Goal: Book appointment/travel/reservation

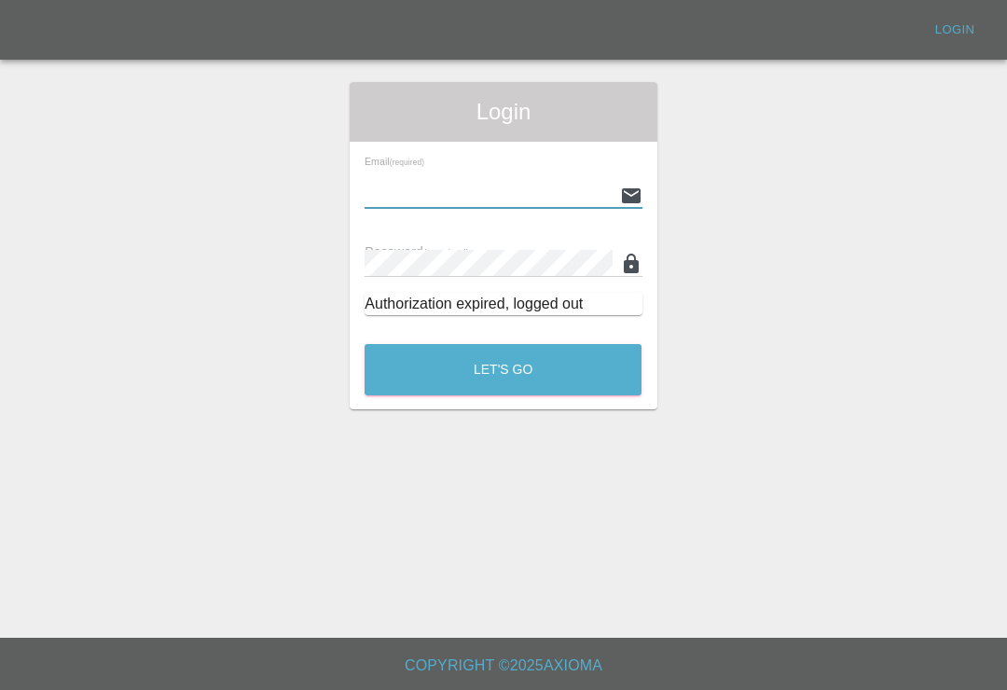
scroll to position [29, 0]
click at [584, 182] on input "text" at bounding box center [488, 195] width 247 height 27
type input "[EMAIL_ADDRESS][DOMAIN_NAME]"
click at [503, 344] on button "Let's Go" at bounding box center [503, 369] width 277 height 51
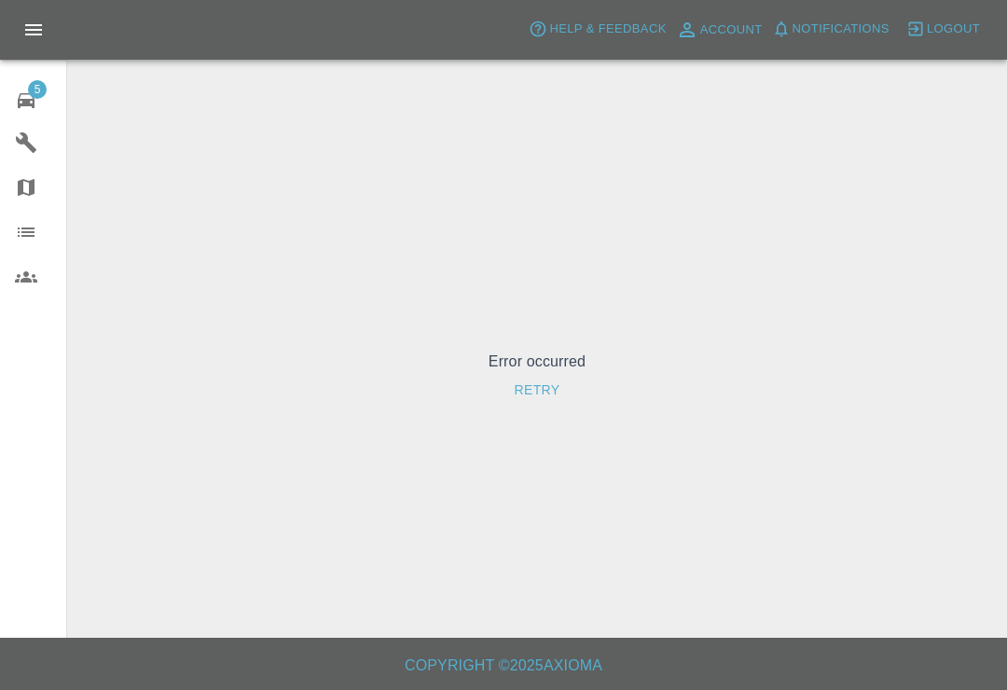
click at [34, 107] on icon at bounding box center [26, 100] width 17 height 15
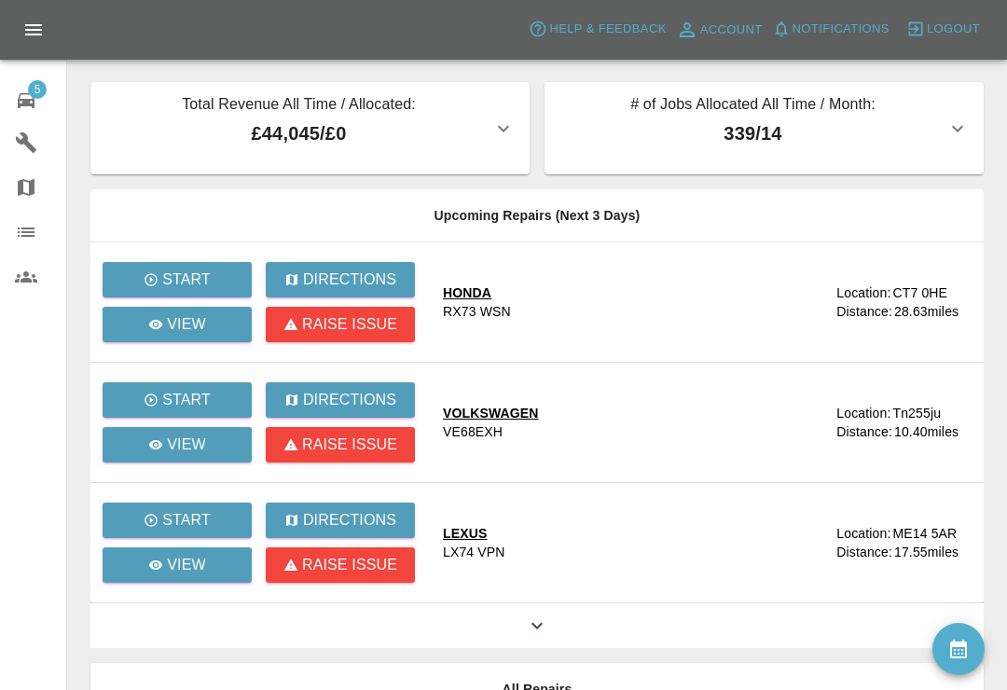
click at [39, 107] on div "5" at bounding box center [41, 98] width 52 height 27
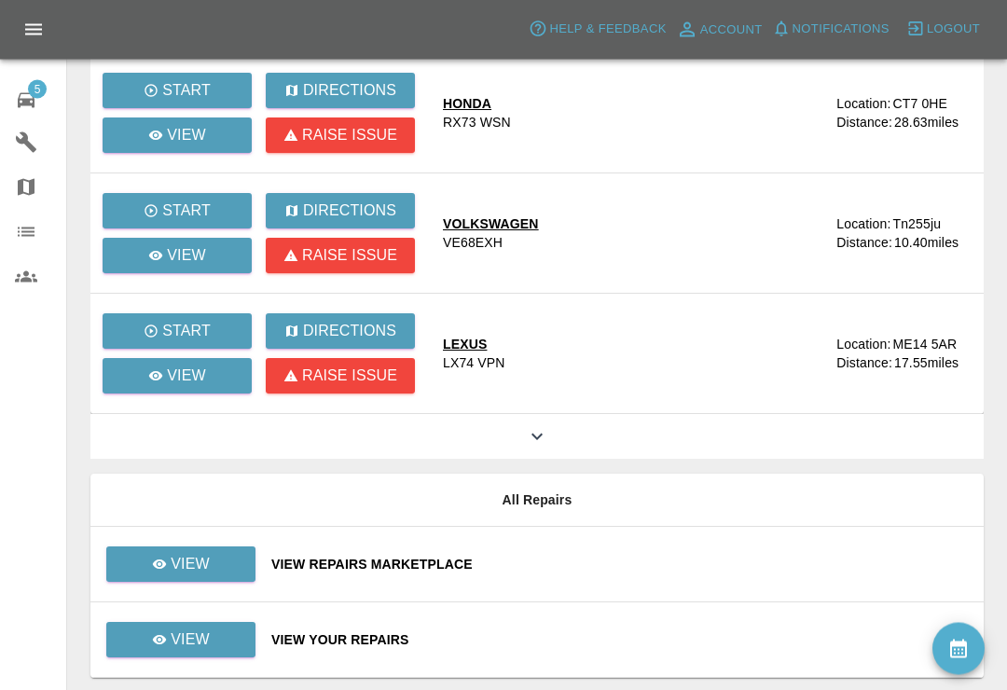
scroll to position [193, 0]
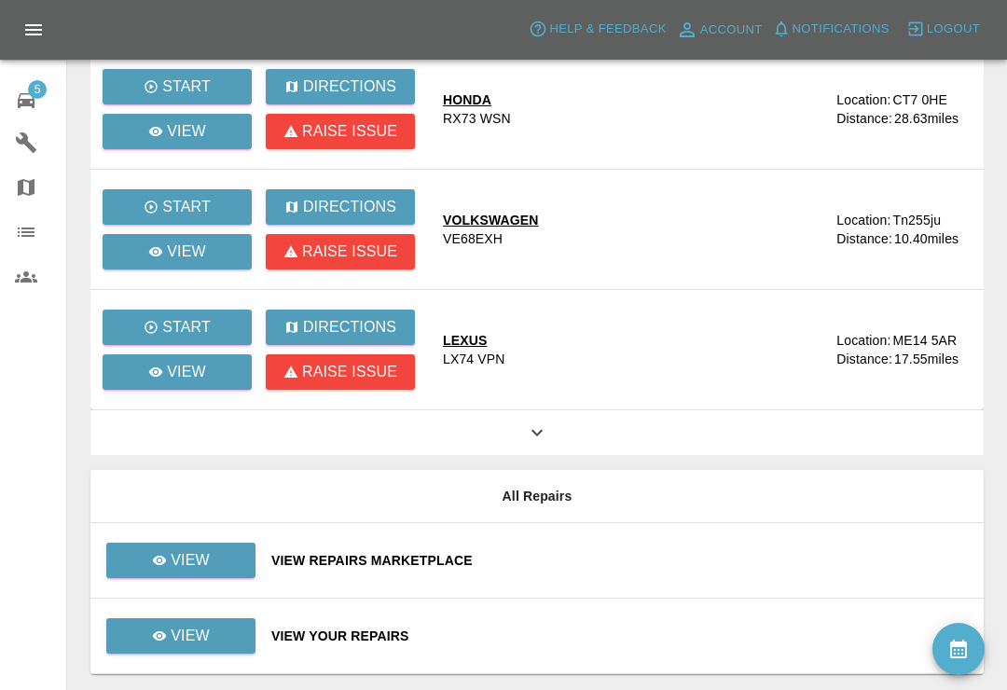
click at [725, 563] on div "View Repairs Marketplace" at bounding box center [620, 560] width 698 height 19
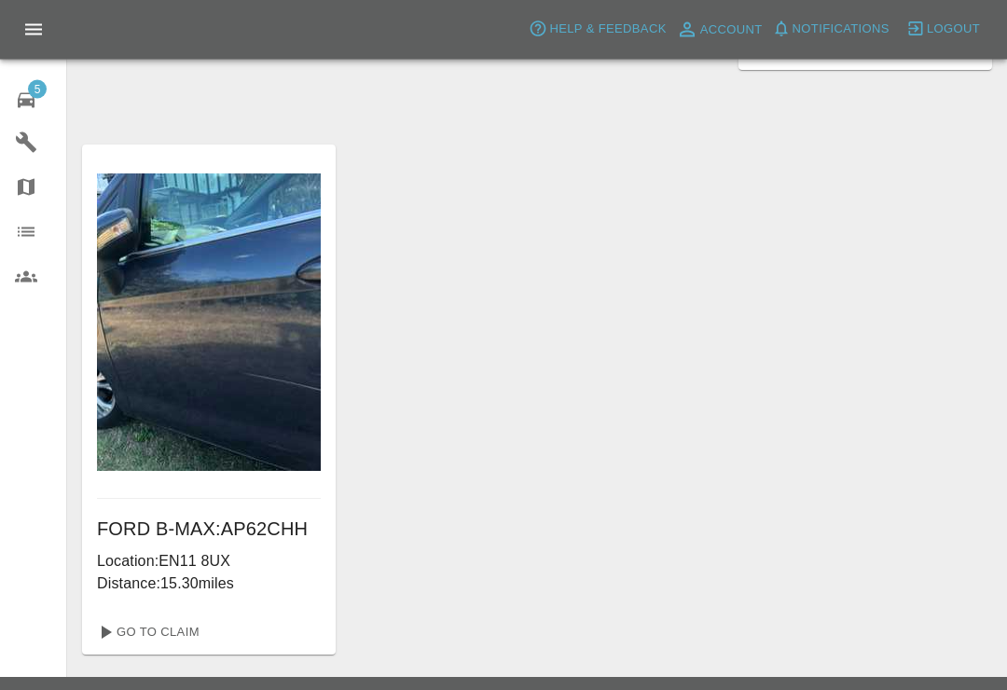
scroll to position [563, 0]
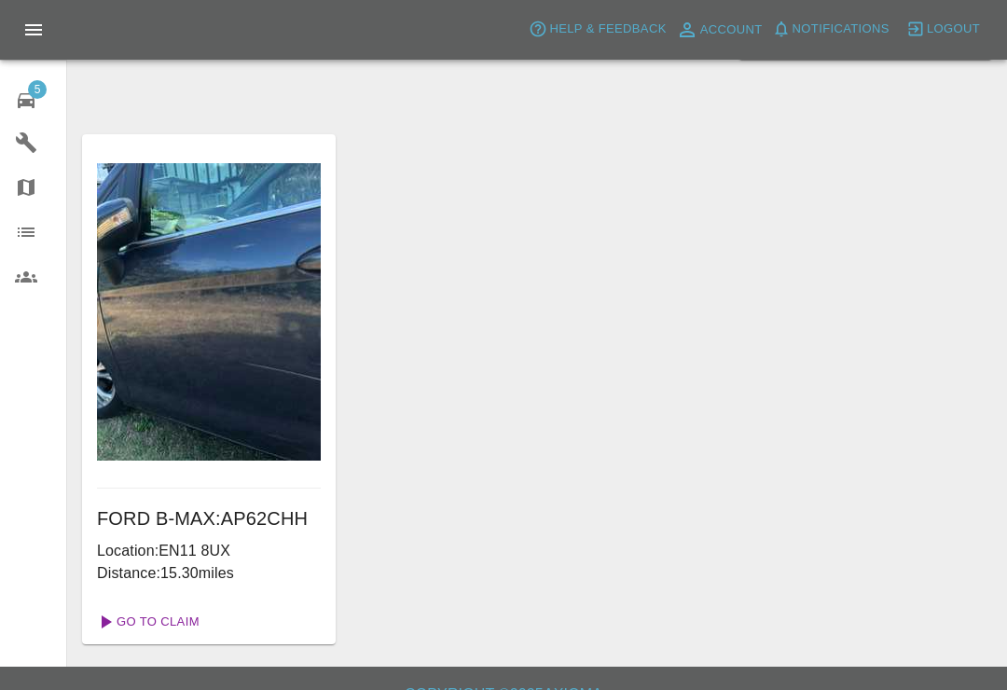
click at [136, 626] on link "Go To Claim" at bounding box center [147, 622] width 115 height 30
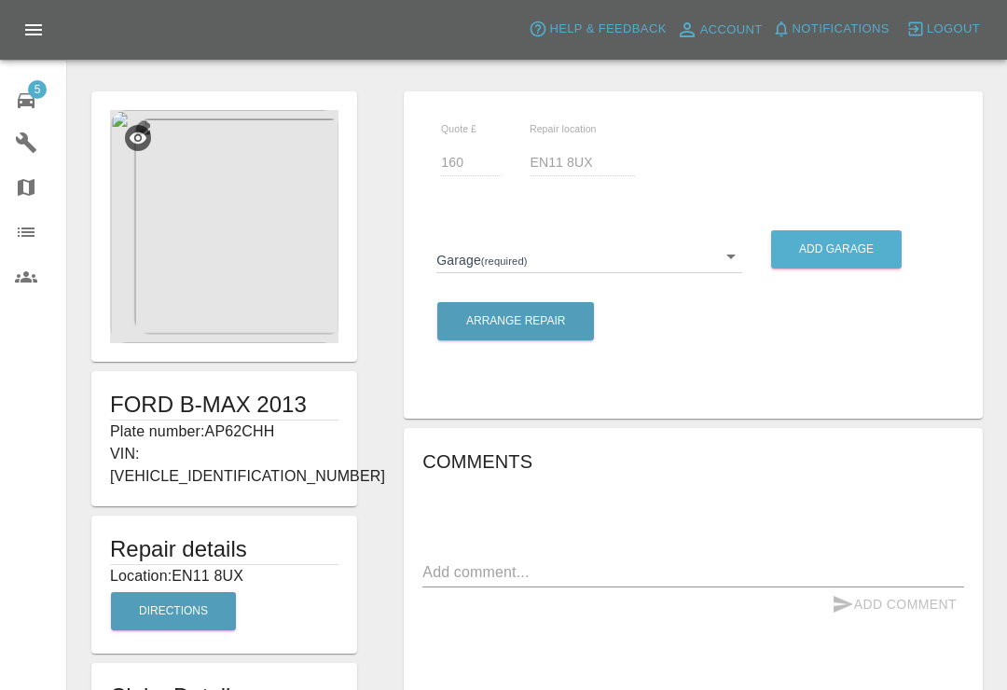
click at [204, 265] on img at bounding box center [224, 226] width 229 height 233
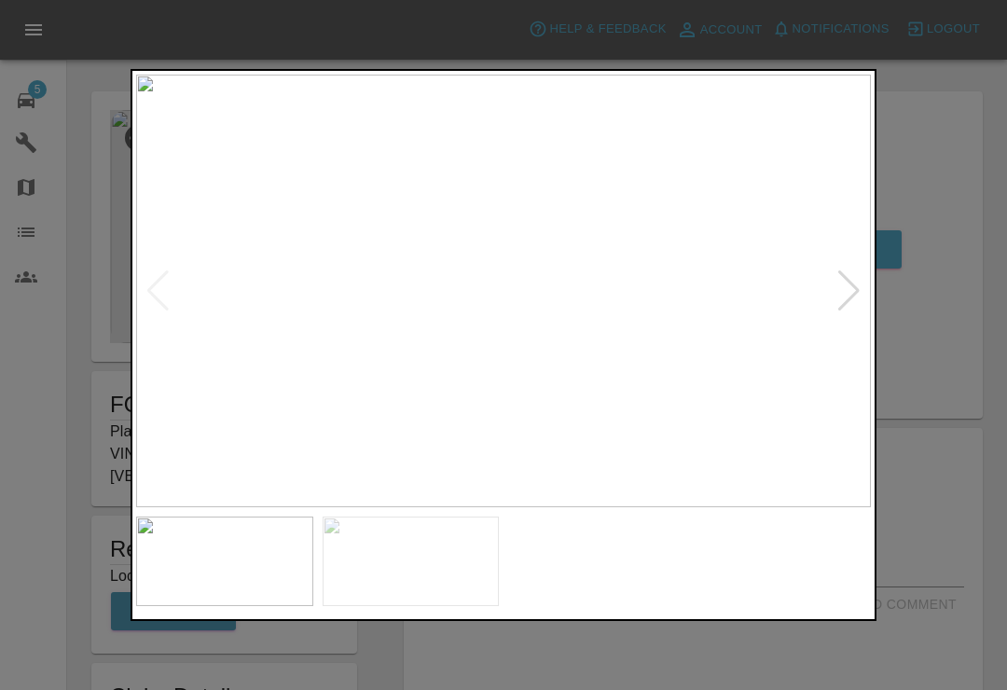
click at [593, 411] on img at bounding box center [503, 291] width 735 height 433
click at [841, 299] on div at bounding box center [849, 291] width 25 height 41
click at [971, 202] on div at bounding box center [503, 345] width 1007 height 690
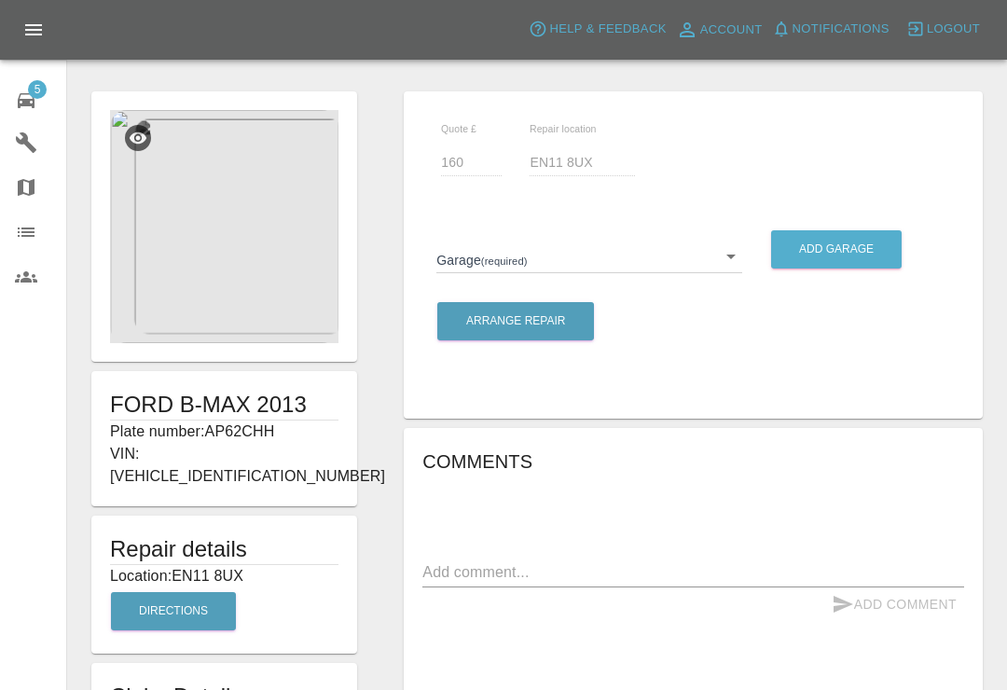
click at [35, 115] on link "5 Repair home" at bounding box center [33, 98] width 66 height 45
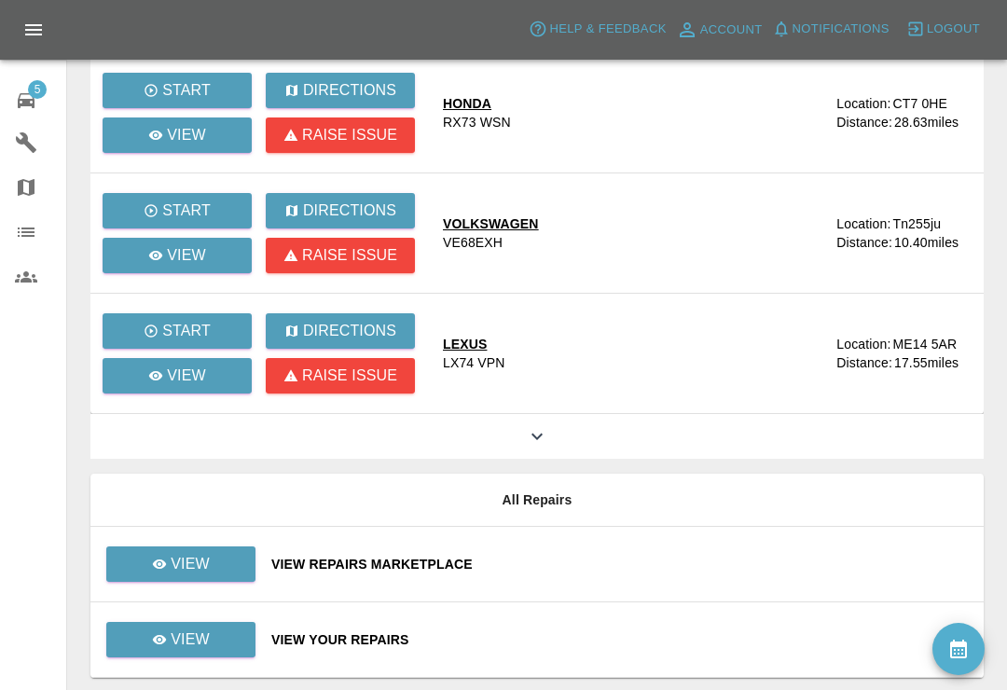
scroll to position [223, 0]
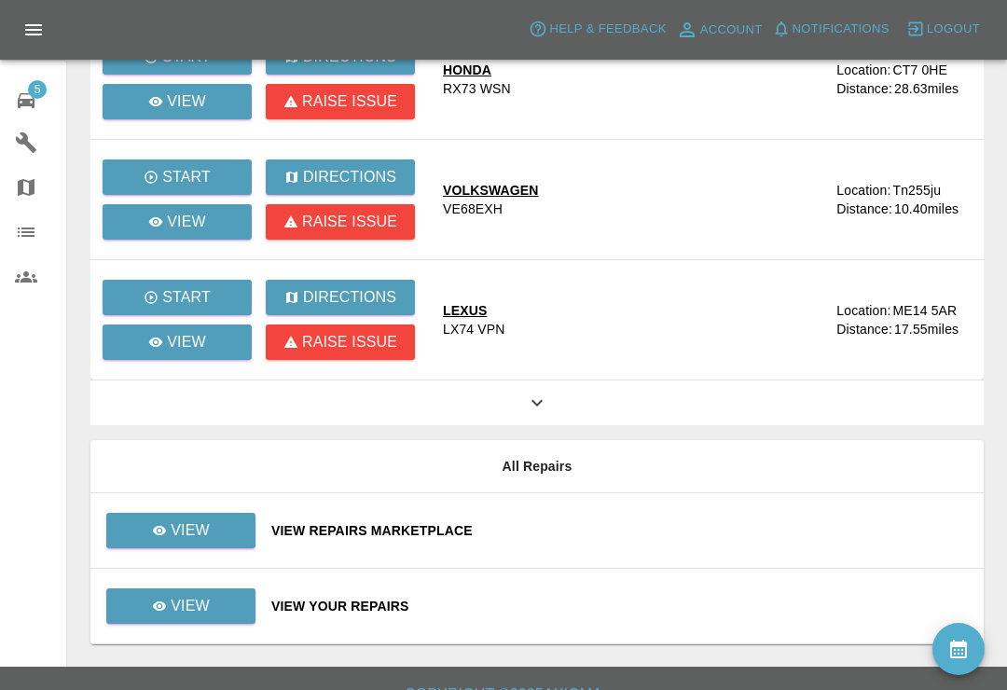
click at [649, 529] on div "View Repairs Marketplace" at bounding box center [620, 530] width 698 height 19
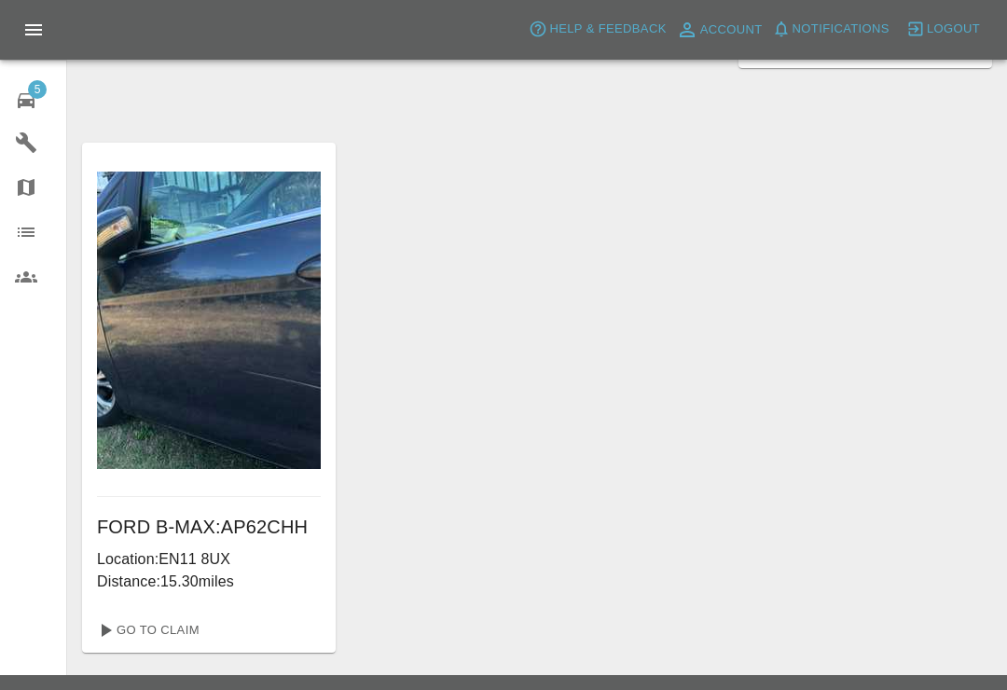
scroll to position [563, 0]
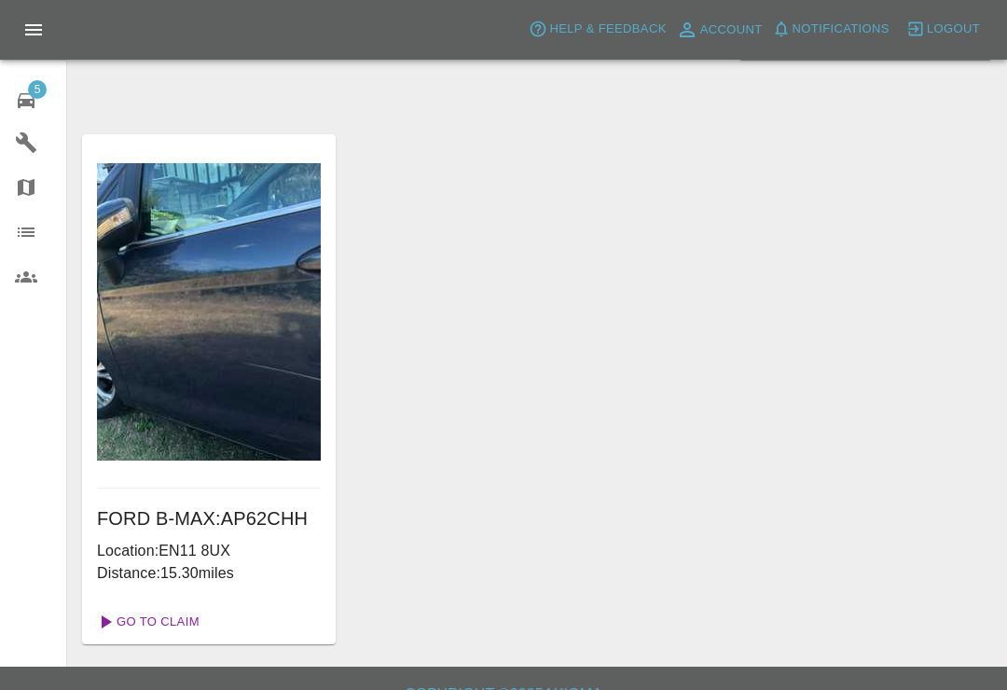
click at [149, 628] on link "Go To Claim" at bounding box center [147, 622] width 115 height 30
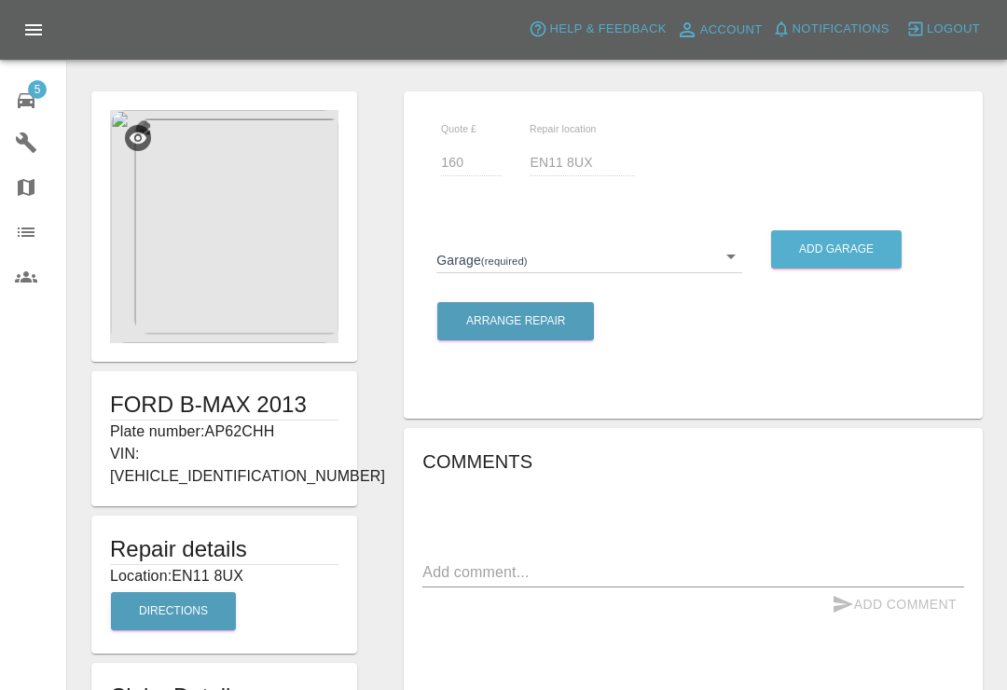
click at [728, 266] on body "Axioma Help & Feedback Account Notifications 0 Logout 5 Repair home Garages Map…" at bounding box center [503, 590] width 1007 height 1181
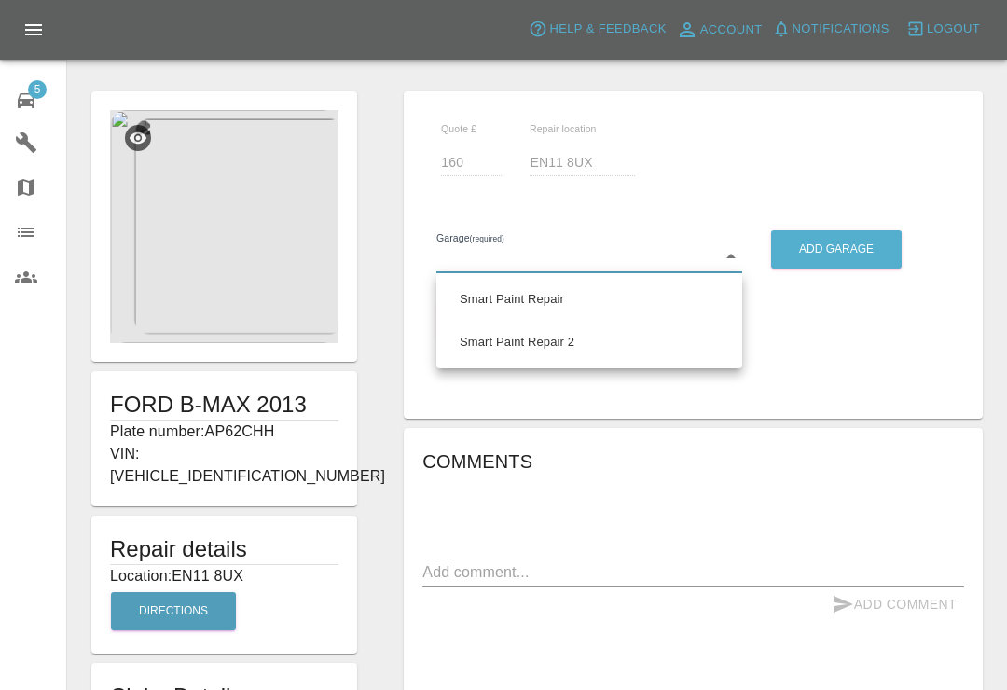
click at [693, 315] on li "Smart Paint Repair" at bounding box center [589, 299] width 297 height 43
type input "679a0979904d91245c525316"
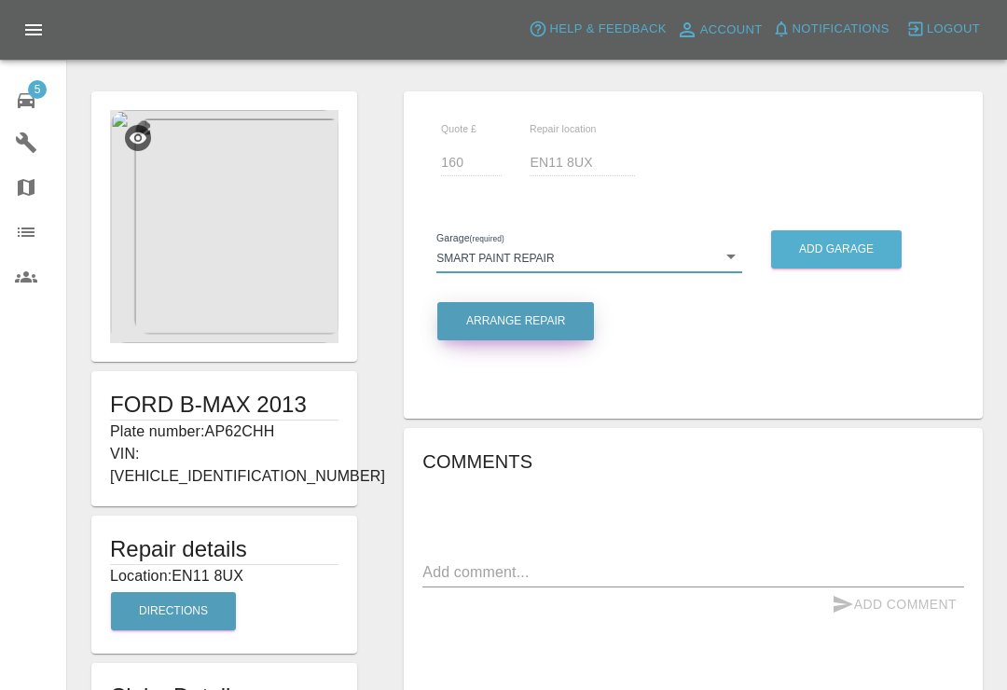
click at [572, 328] on button "Arrange Repair" at bounding box center [516, 321] width 157 height 38
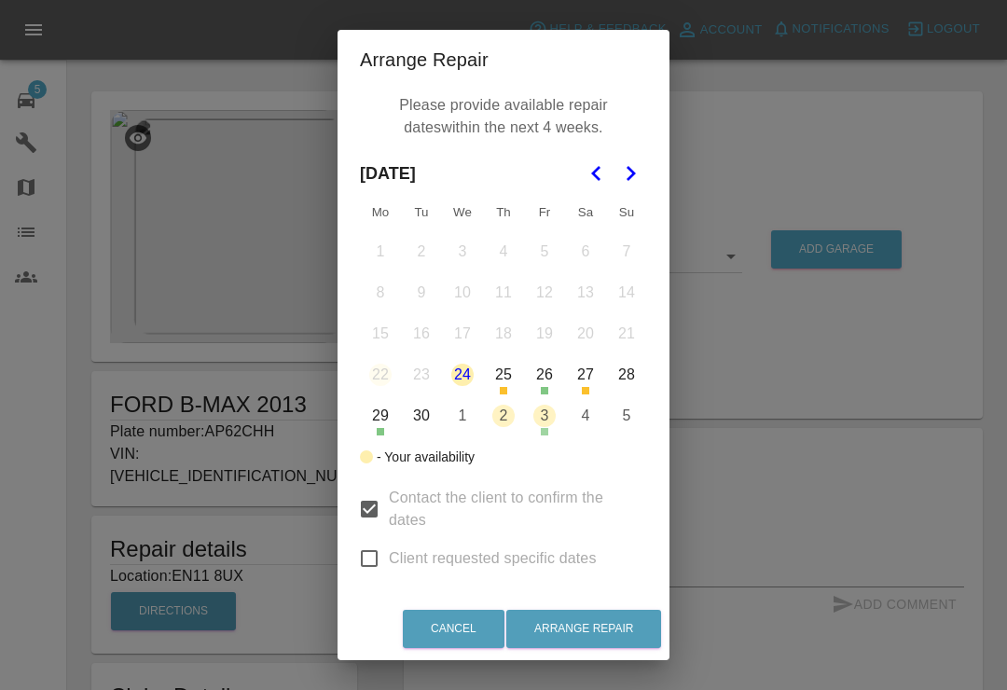
click at [508, 384] on button "25" at bounding box center [503, 374] width 39 height 39
click at [513, 382] on button "25" at bounding box center [503, 374] width 39 height 39
click at [633, 187] on button "Go to the Next Month" at bounding box center [631, 174] width 34 height 34
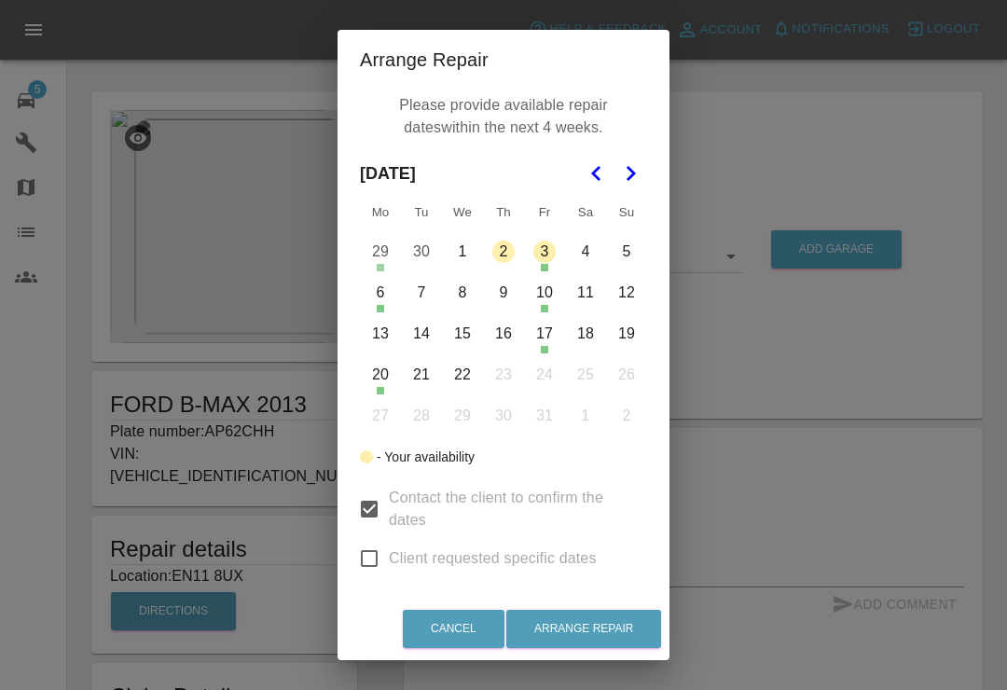
click at [423, 252] on button "30" at bounding box center [421, 251] width 39 height 39
click at [422, 257] on button "30" at bounding box center [421, 251] width 39 height 39
click at [769, 368] on div "Arrange Repair Please provide available repair dates within the next 4 weeks. […" at bounding box center [503, 345] width 1007 height 690
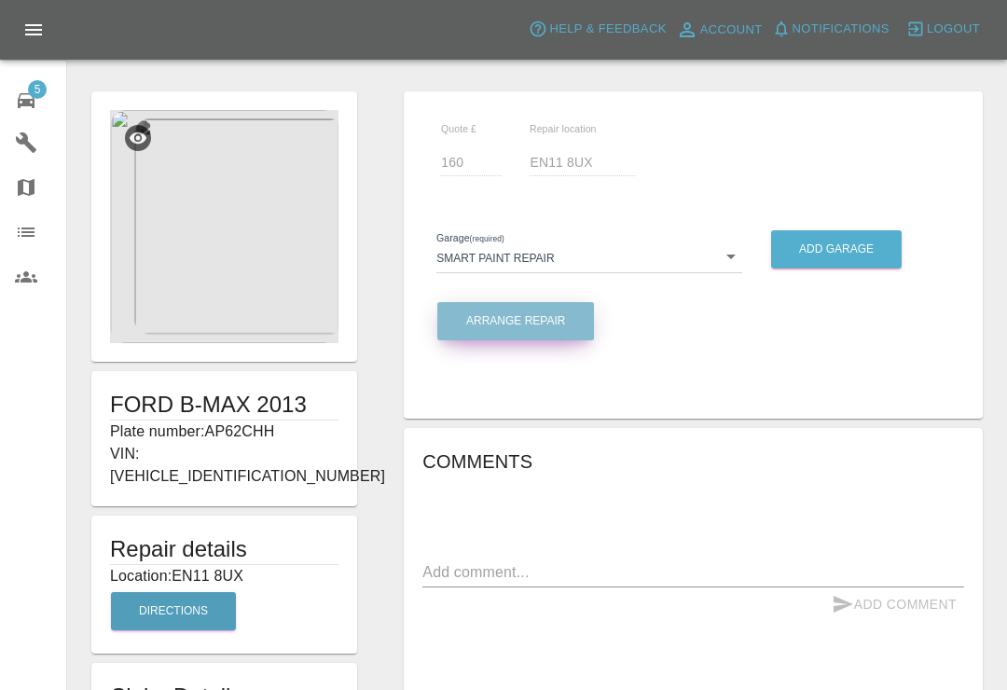
click at [569, 331] on button "Arrange Repair" at bounding box center [516, 321] width 157 height 38
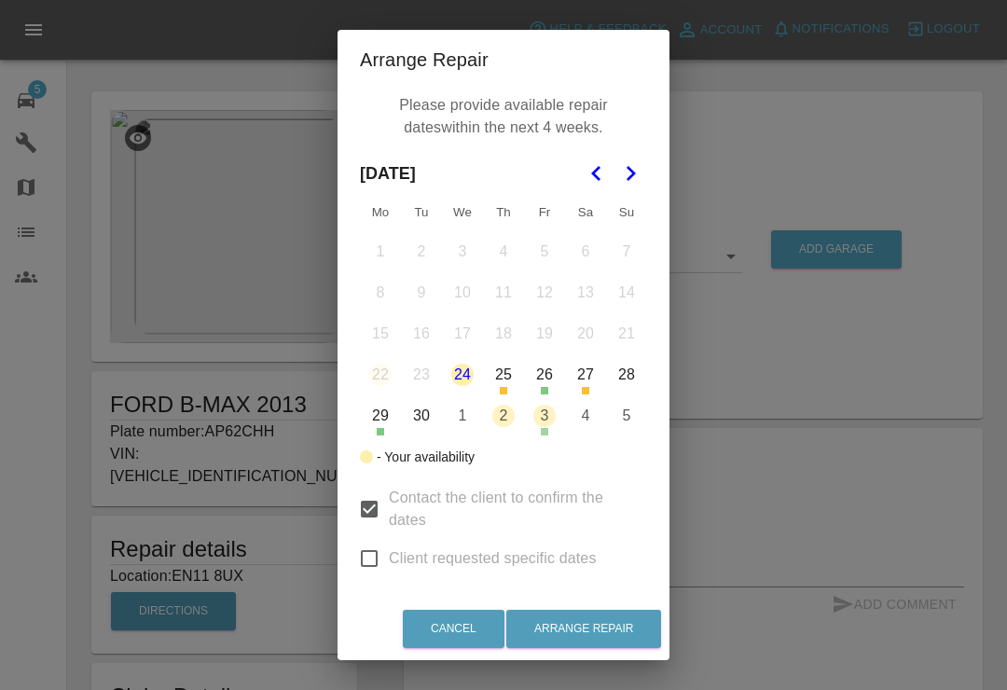
click at [639, 182] on icon "Go to the Next Month" at bounding box center [630, 173] width 22 height 22
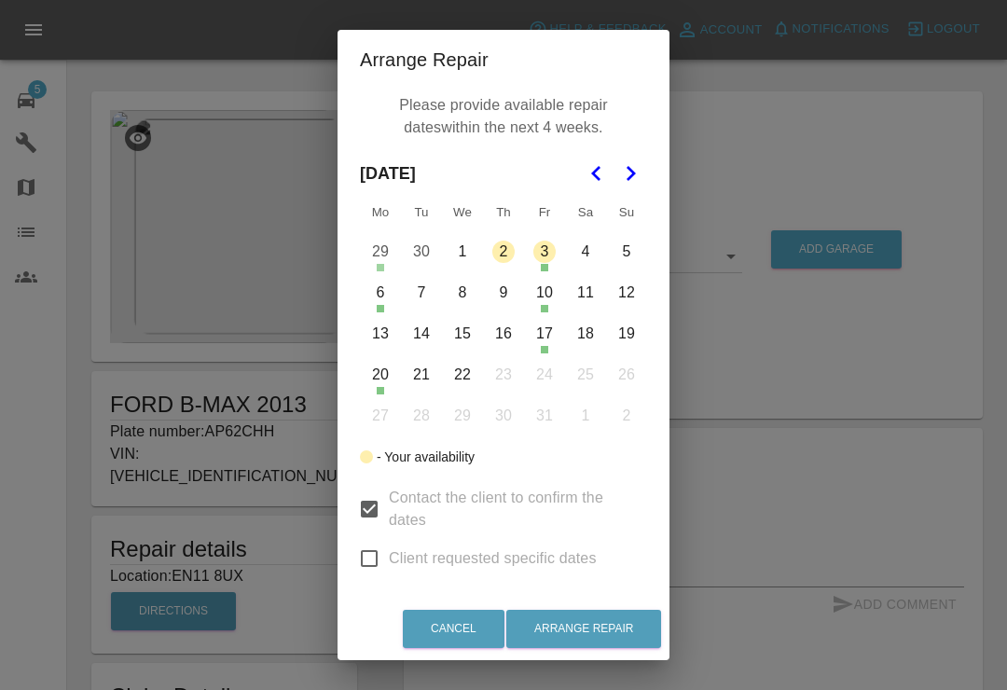
click at [395, 336] on button "13" at bounding box center [380, 333] width 39 height 39
click at [391, 339] on button "13" at bounding box center [380, 333] width 39 height 39
click at [465, 298] on button "8" at bounding box center [462, 292] width 39 height 39
click at [505, 290] on button "9" at bounding box center [503, 292] width 39 height 39
click at [384, 347] on button "13" at bounding box center [380, 333] width 39 height 39
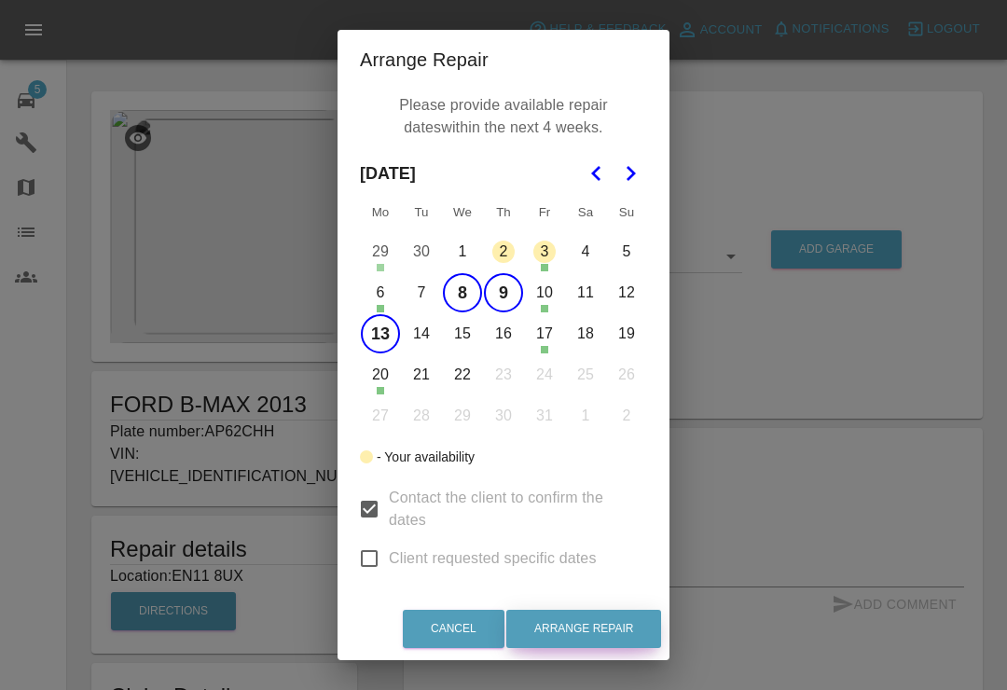
click at [591, 648] on button "Arrange Repair" at bounding box center [584, 629] width 155 height 38
